Goal: Task Accomplishment & Management: Manage account settings

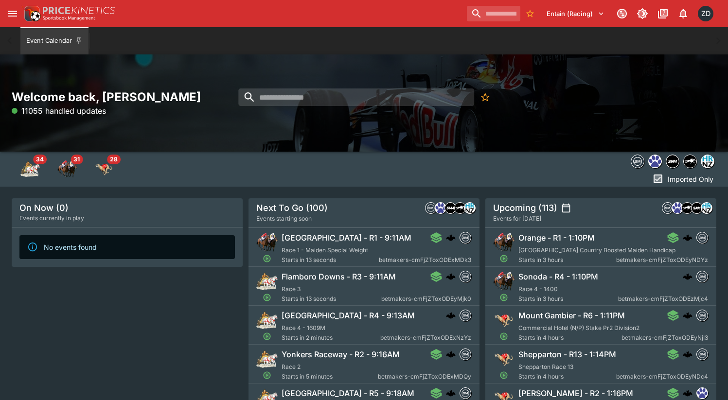
click at [414, 52] on div "Event Calendar" at bounding box center [363, 40] width 689 height 27
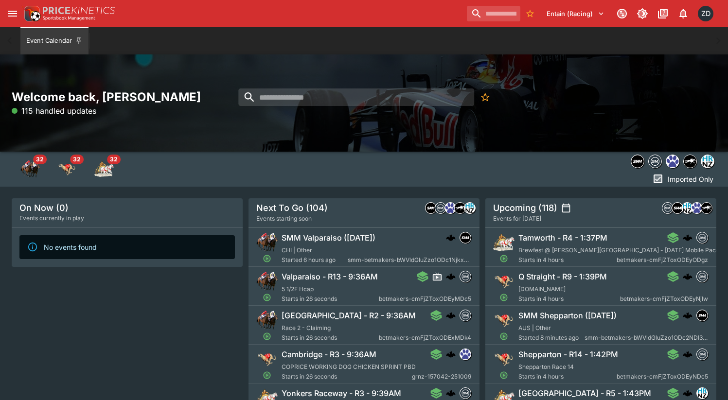
click at [146, 68] on div "Welcome back, Zarne Dravitzki 115 handled updates" at bounding box center [364, 102] width 728 height 97
click at [151, 69] on div "Welcome back, Zarne Dravitzki 222 handled updates" at bounding box center [364, 102] width 728 height 97
drag, startPoint x: 153, startPoint y: 69, endPoint x: 80, endPoint y: 47, distance: 75.7
click at [152, 69] on div "Welcome back, Zarne Dravitzki 255 handled updates" at bounding box center [364, 102] width 728 height 97
click at [12, 13] on icon "open drawer" at bounding box center [13, 14] width 12 height 12
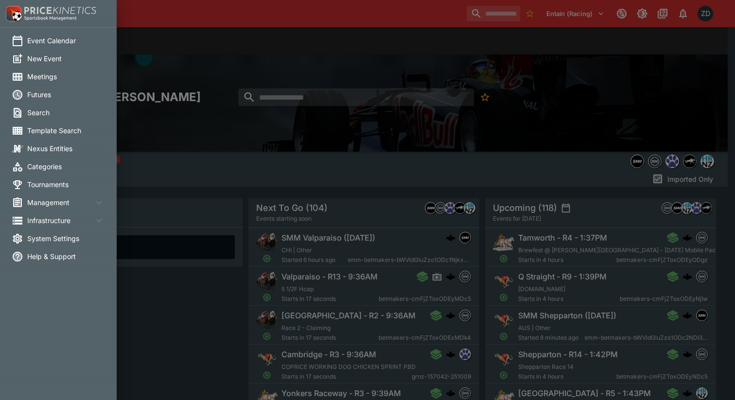
click at [52, 200] on span "Management" at bounding box center [60, 202] width 66 height 10
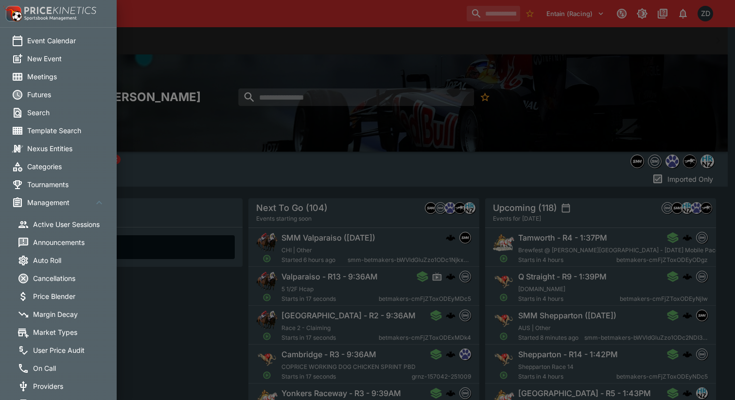
click at [56, 225] on span "Active User Sessions" at bounding box center [72, 224] width 78 height 10
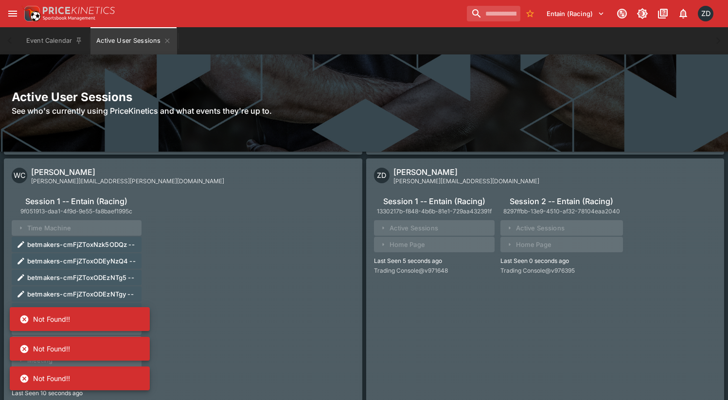
scroll to position [7029, 0]
